Goal: Information Seeking & Learning: Find specific page/section

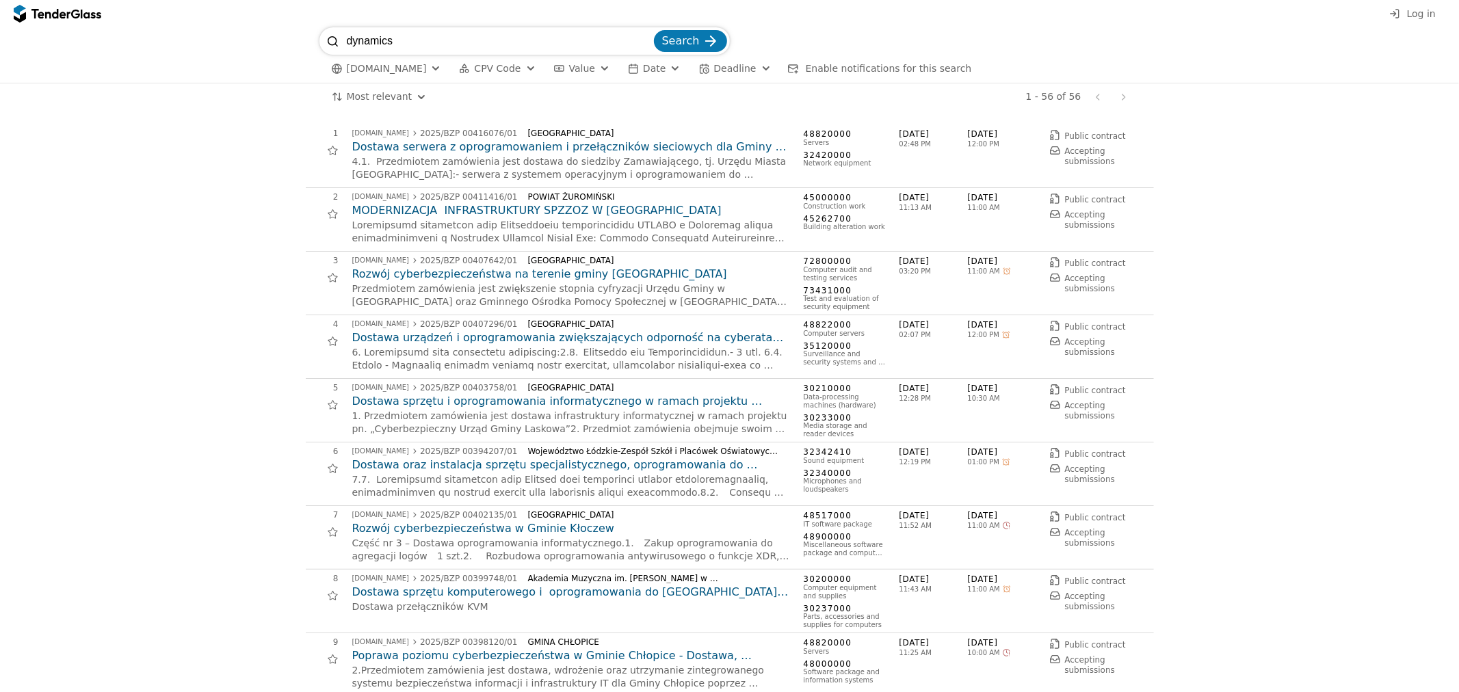
click at [434, 51] on input "dynamics" at bounding box center [499, 40] width 304 height 27
type input "dynamics 365"
click at [698, 36] on span "Search" at bounding box center [681, 40] width 38 height 13
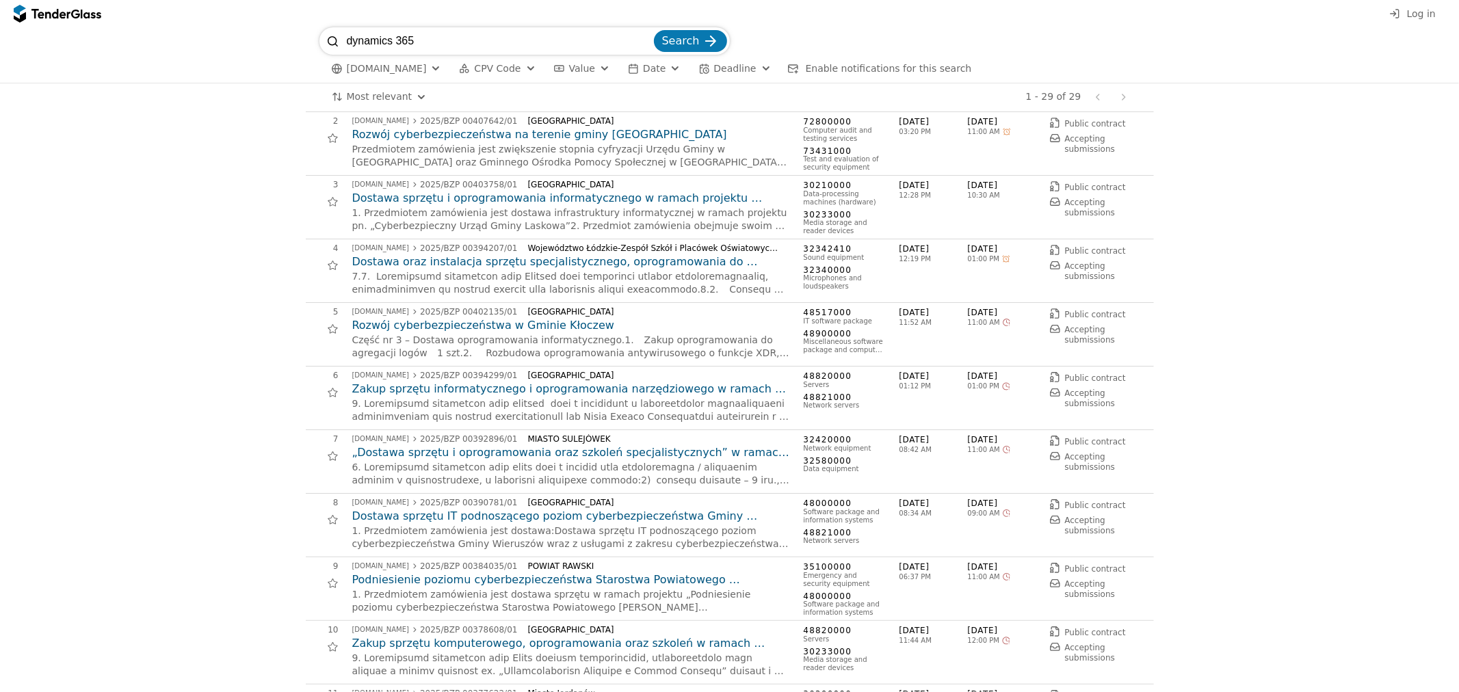
scroll to position [152, 0]
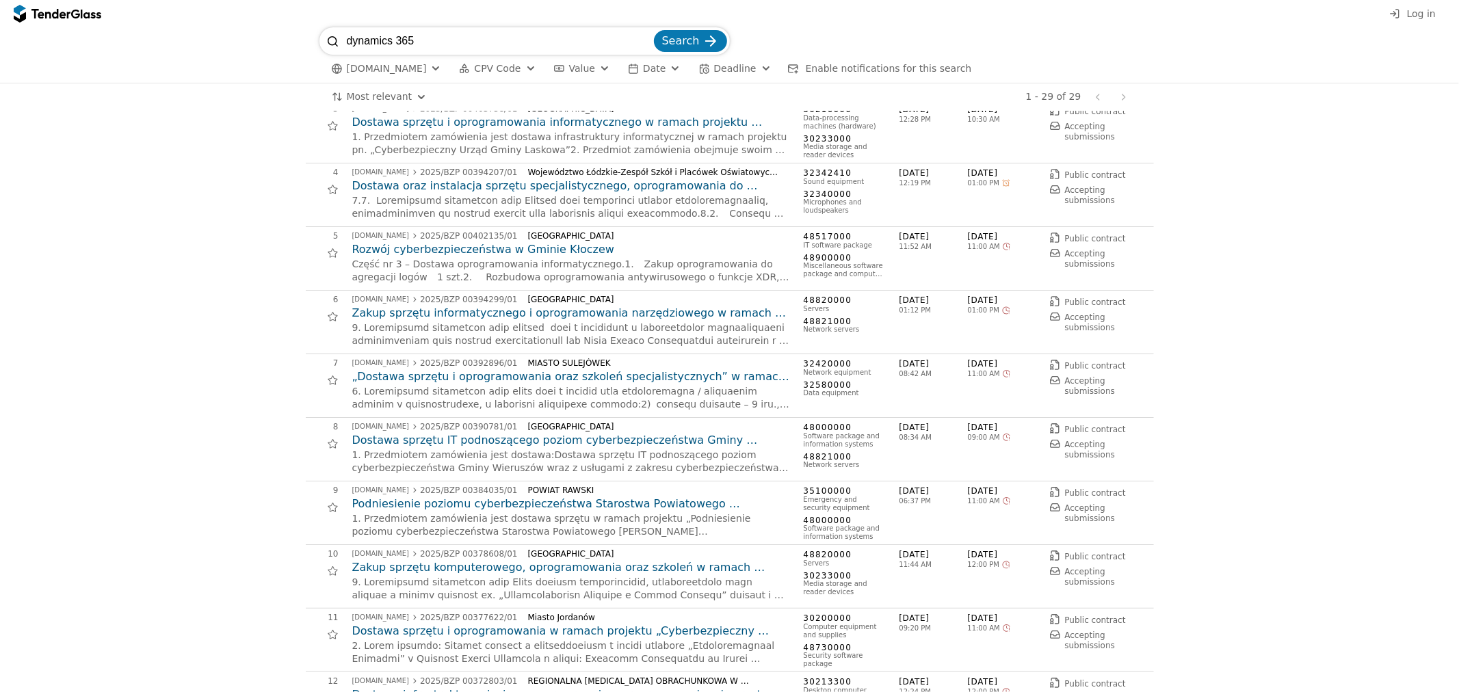
click at [501, 35] on input "dynamics 365" at bounding box center [499, 40] width 304 height 27
click at [504, 31] on input "dynamics 365" at bounding box center [499, 40] width 304 height 27
type input "business central"
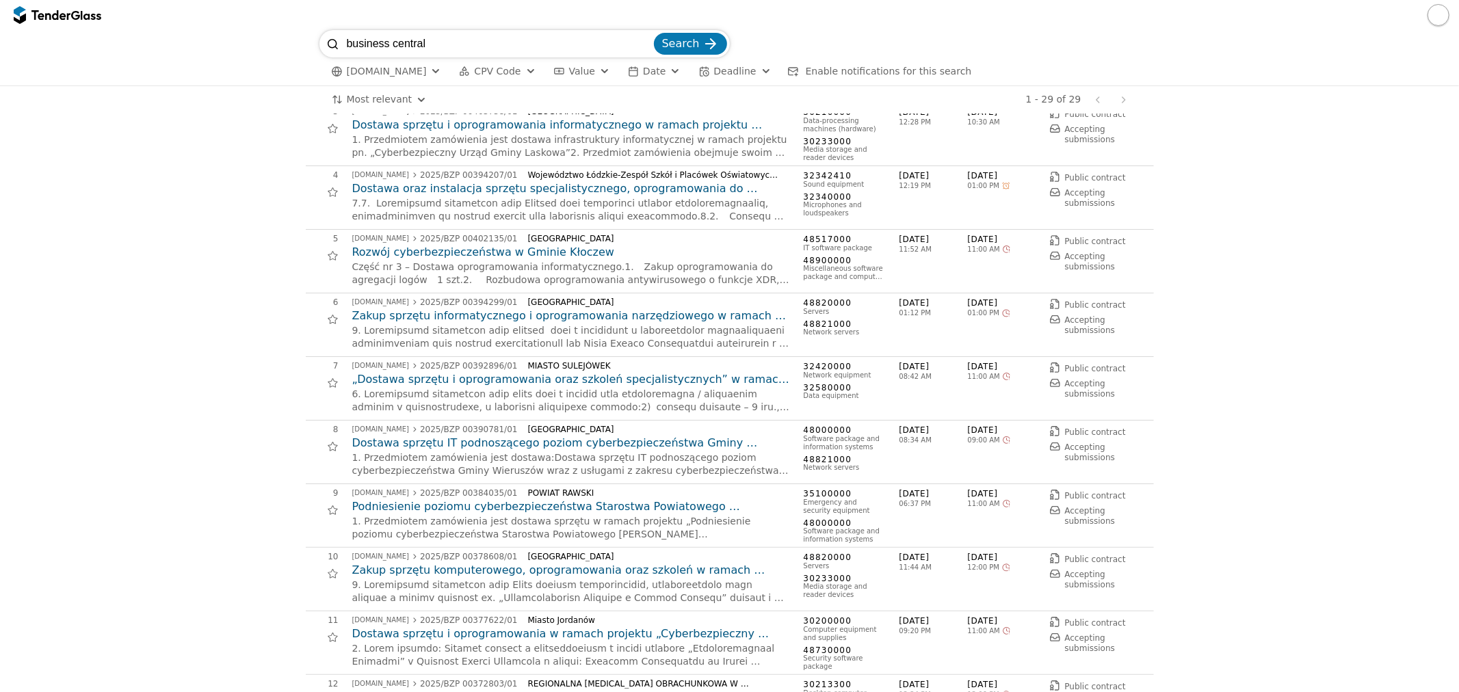
click at [654, 33] on button "Search" at bounding box center [690, 44] width 73 height 22
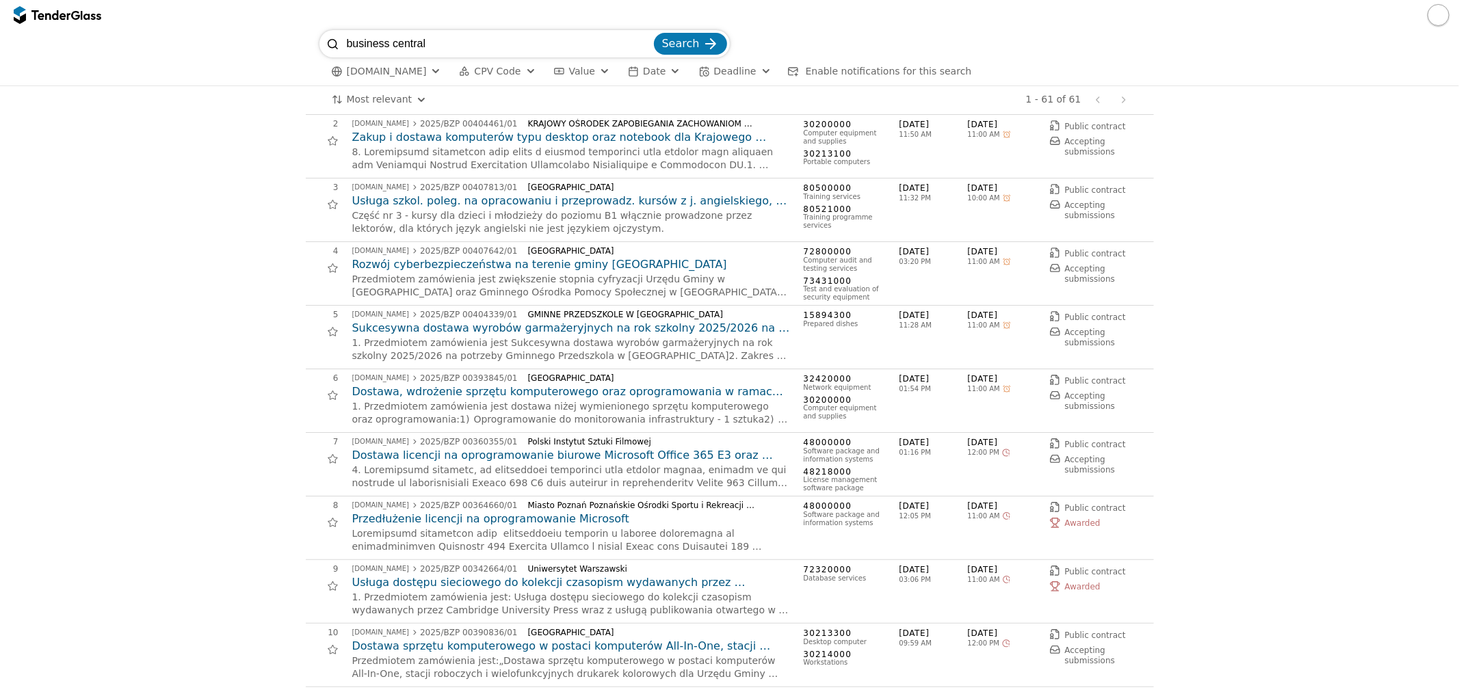
scroll to position [152, 0]
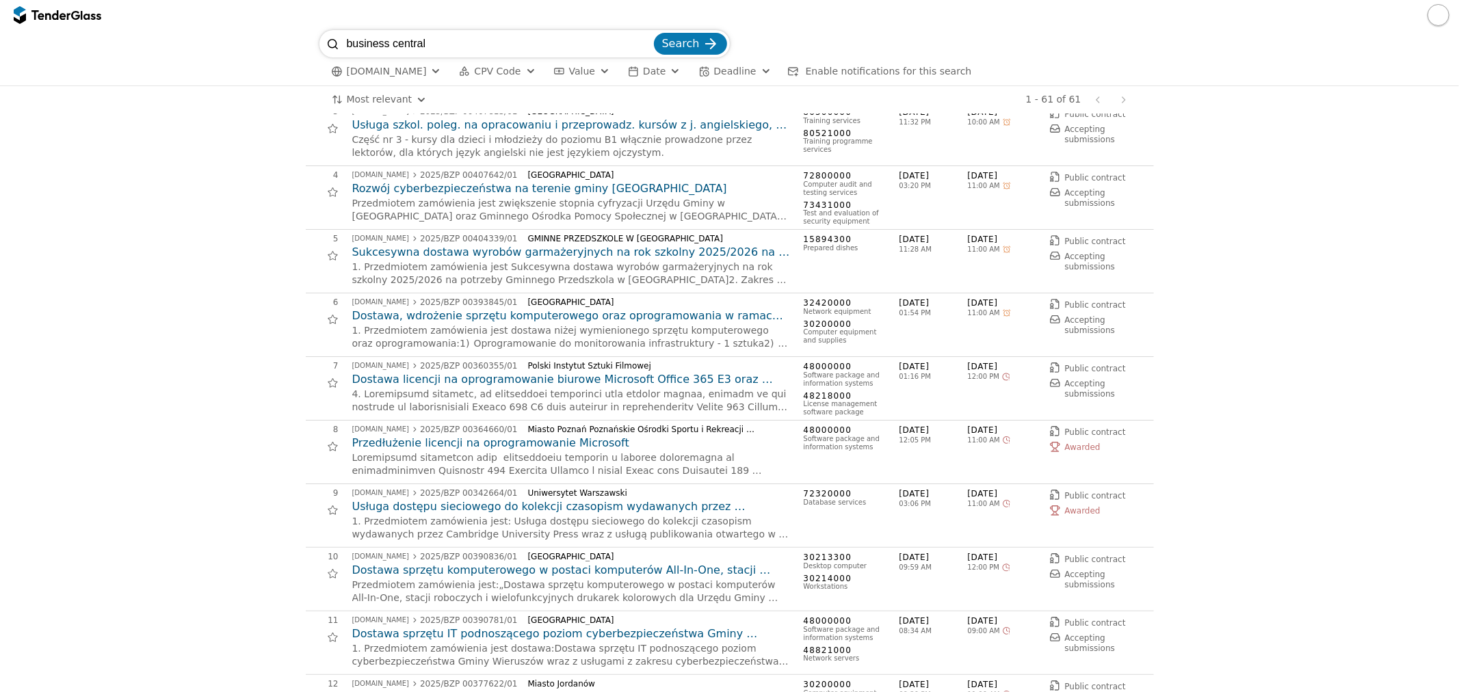
click at [528, 78] on button "CPV Code" at bounding box center [498, 71] width 88 height 17
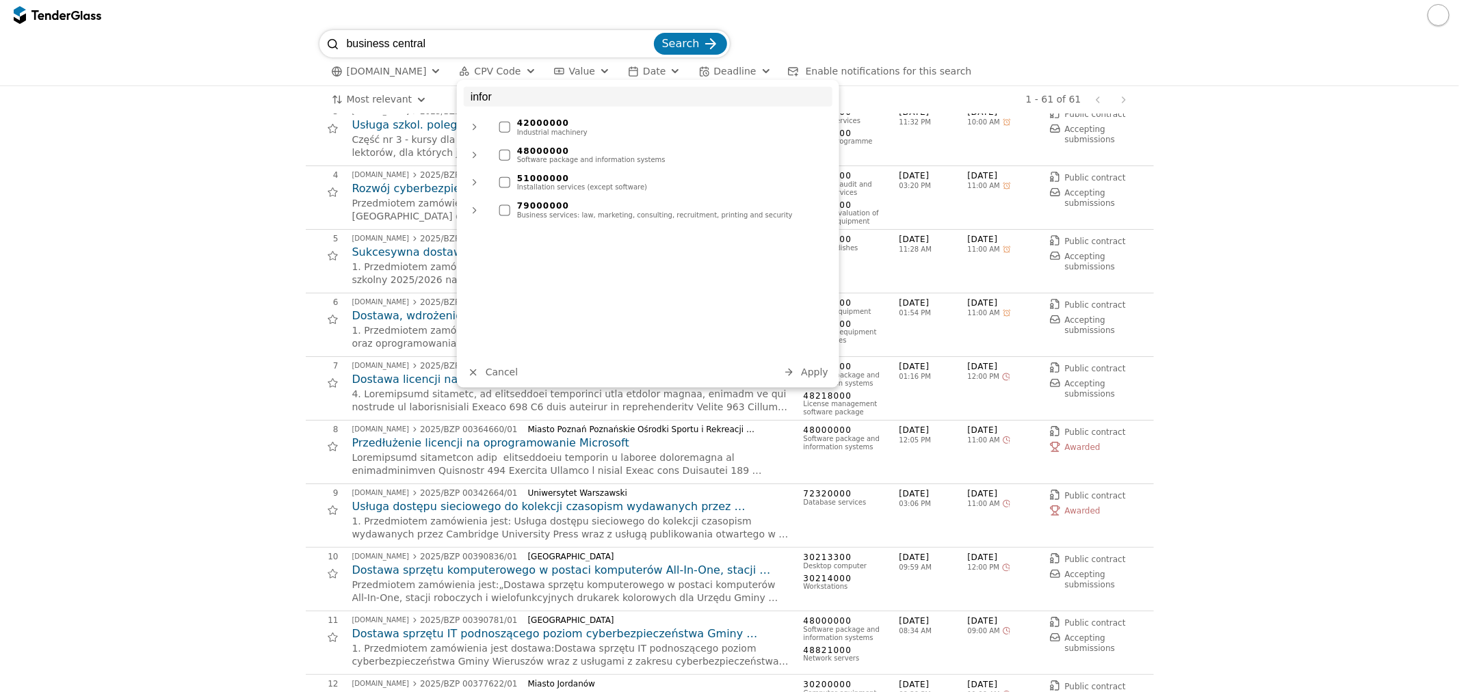
type input "inform"
click at [390, 70] on span "[DOMAIN_NAME]" at bounding box center [387, 72] width 80 height 12
